Goal: Information Seeking & Learning: Learn about a topic

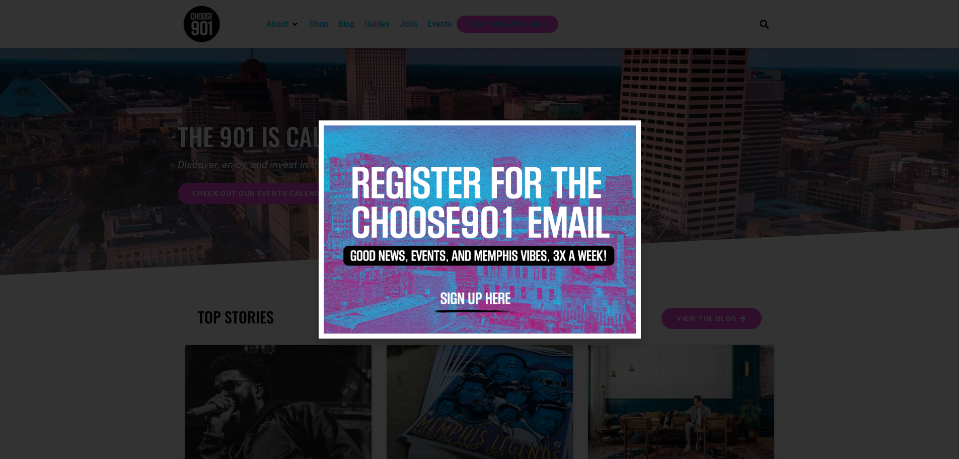
click at [622, 129] on img at bounding box center [480, 229] width 312 height 208
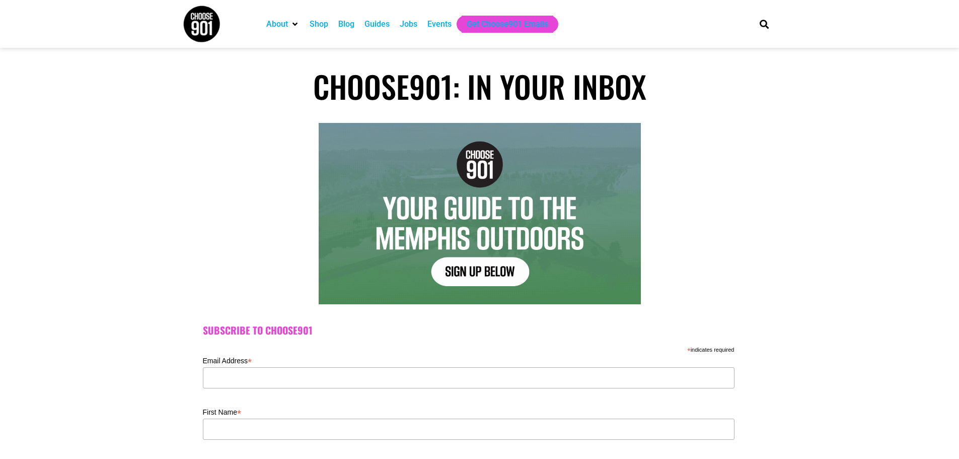
click at [414, 28] on div "Jobs" at bounding box center [409, 24] width 18 height 12
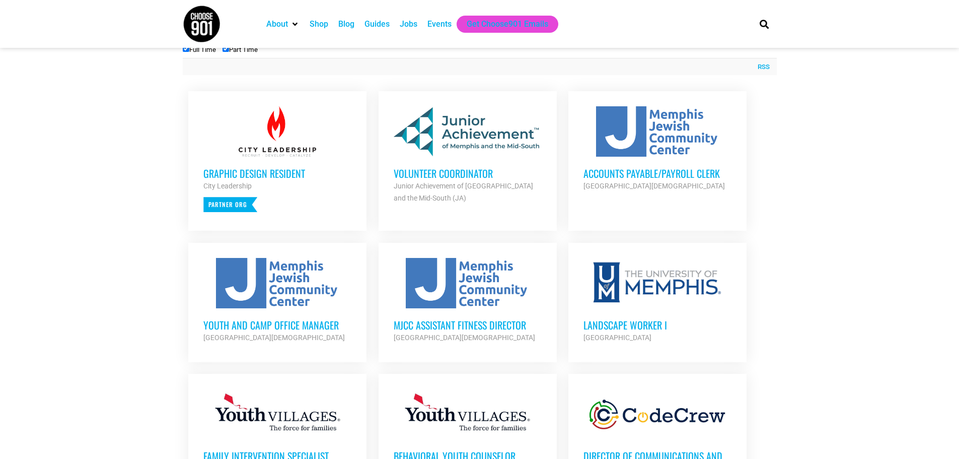
scroll to position [379, 0]
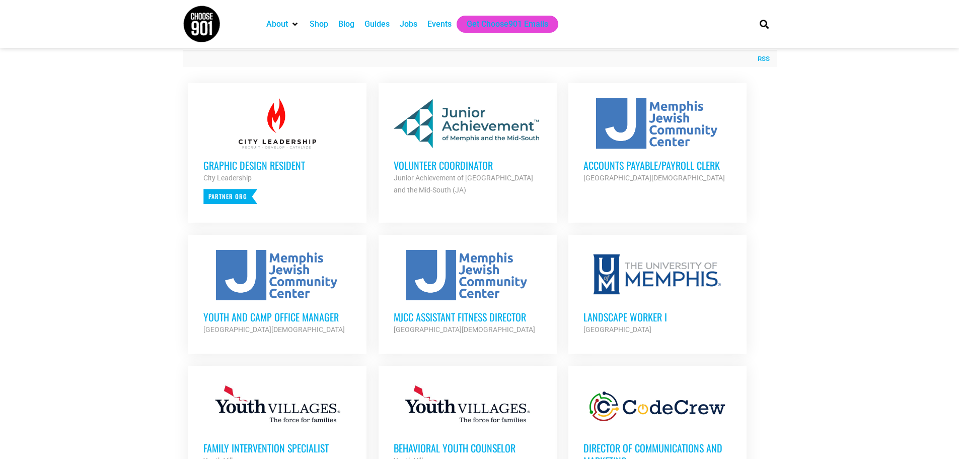
click at [451, 136] on div at bounding box center [468, 123] width 148 height 50
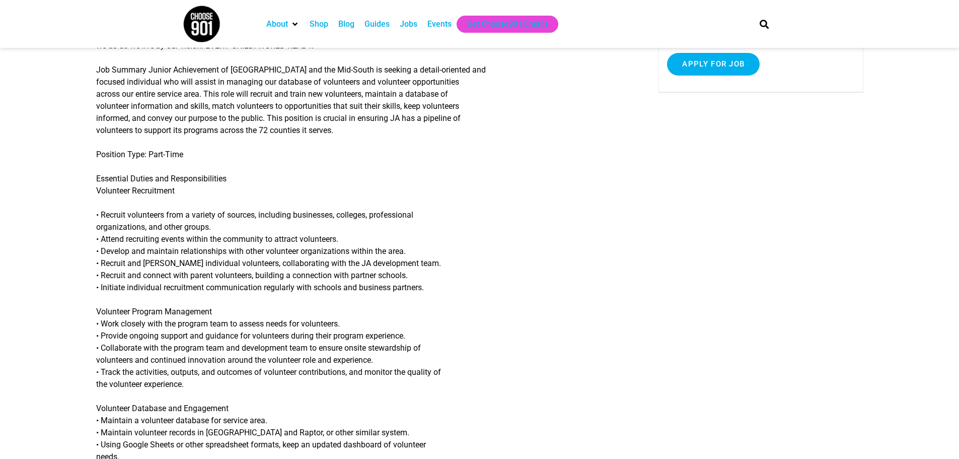
scroll to position [210, 0]
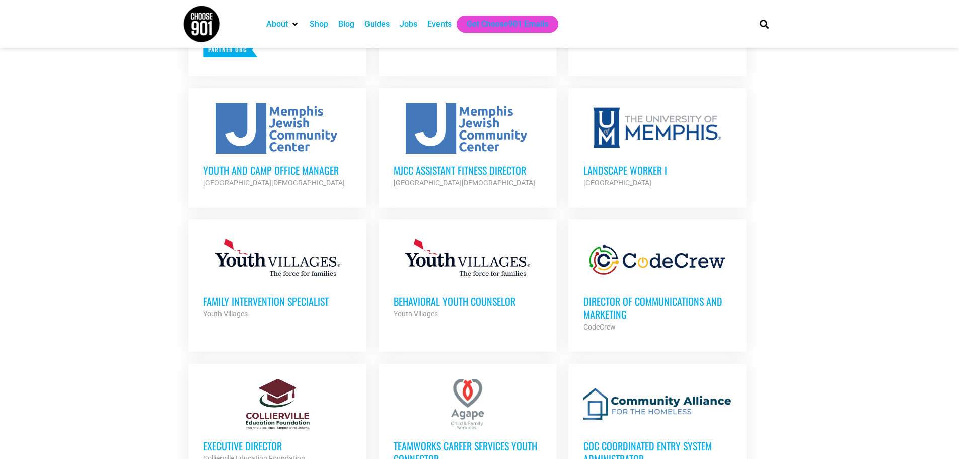
scroll to position [595, 0]
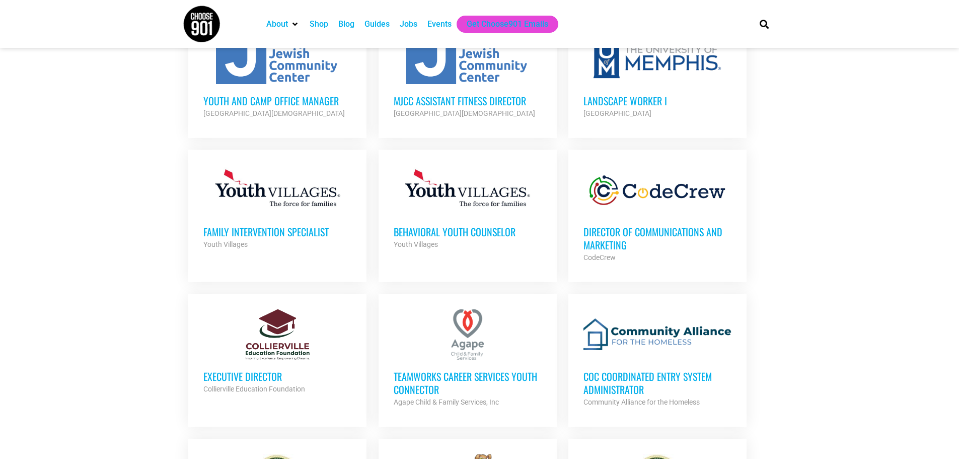
click at [655, 199] on div at bounding box center [658, 190] width 148 height 50
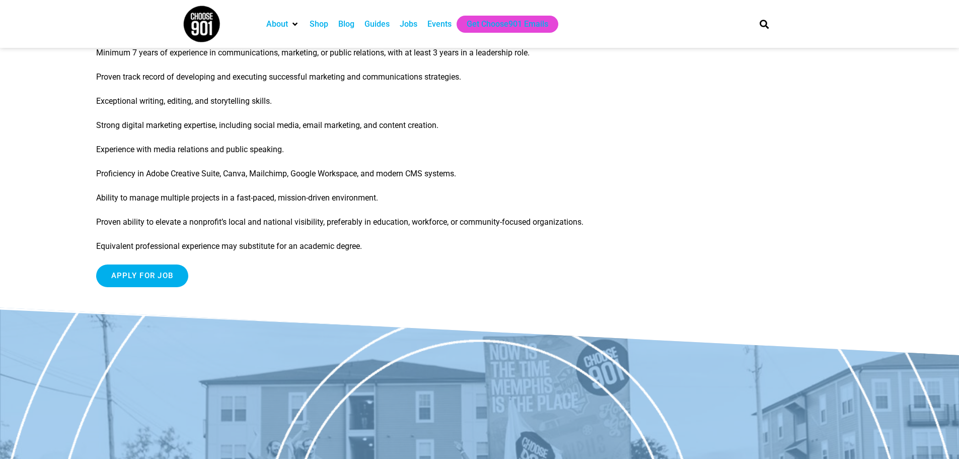
scroll to position [1155, 0]
